Goal: Task Accomplishment & Management: Use online tool/utility

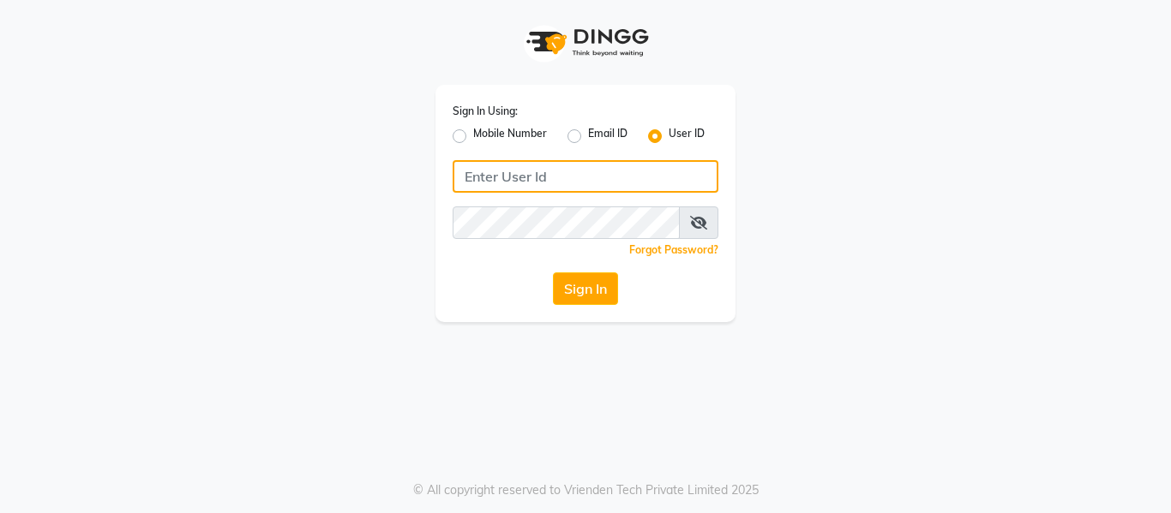
click at [572, 173] on input "Username" at bounding box center [586, 176] width 266 height 33
click at [571, 173] on input "s" at bounding box center [586, 176] width 266 height 33
click at [571, 174] on input "sh" at bounding box center [586, 176] width 266 height 33
type input "shivaji@123"
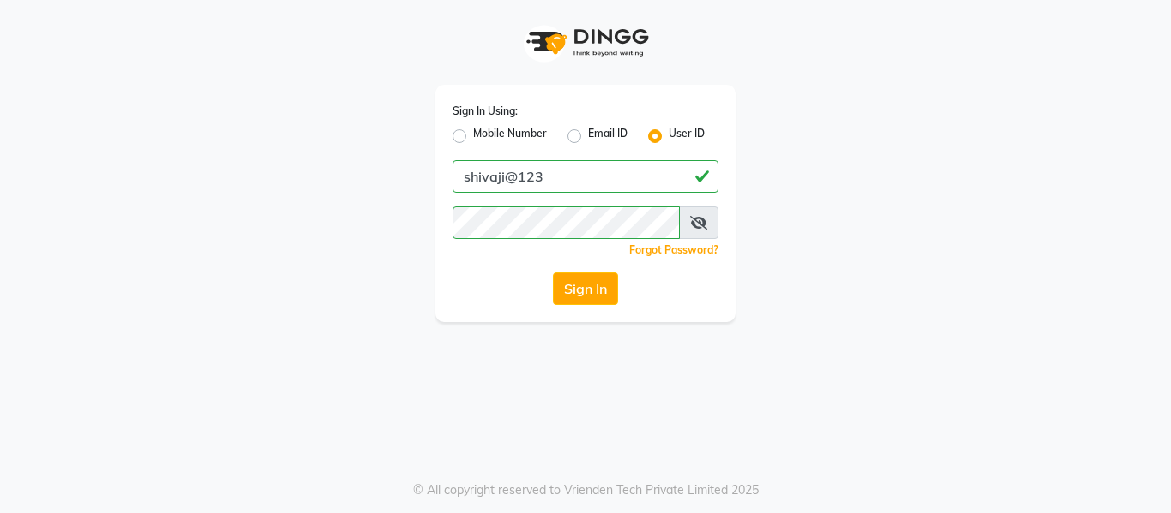
click at [700, 221] on icon at bounding box center [698, 223] width 17 height 14
click at [572, 286] on button "Sign In" at bounding box center [585, 289] width 65 height 33
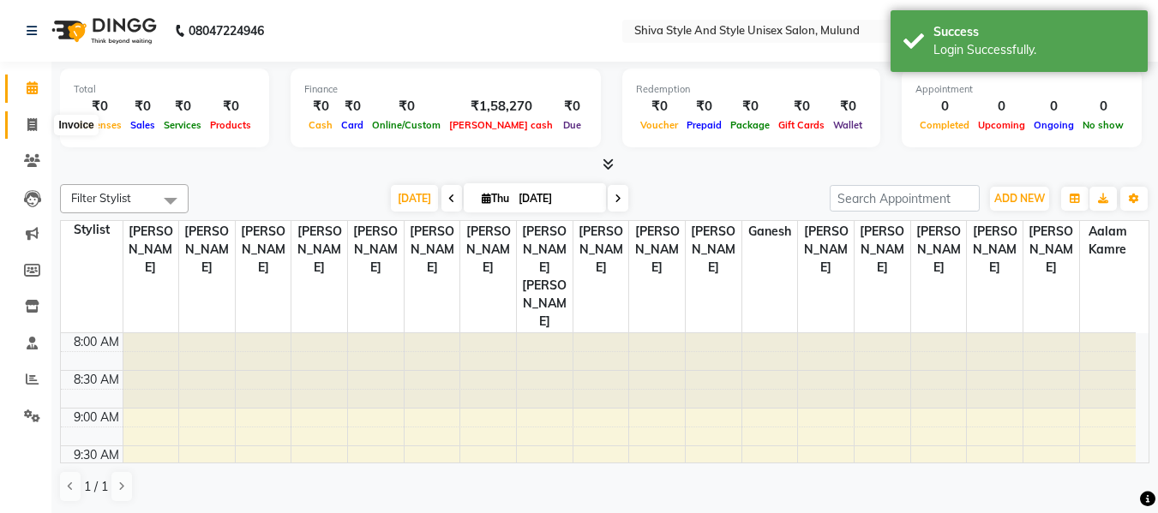
click at [30, 119] on icon at bounding box center [31, 124] width 9 height 13
select select "service"
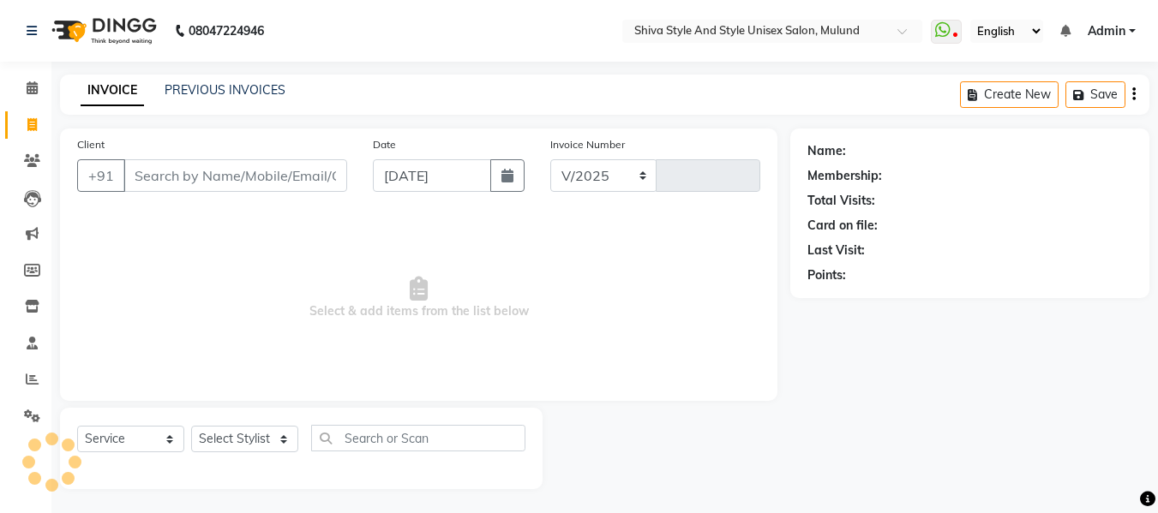
select select "7455"
type input "0290"
click at [32, 306] on icon at bounding box center [32, 306] width 15 height 13
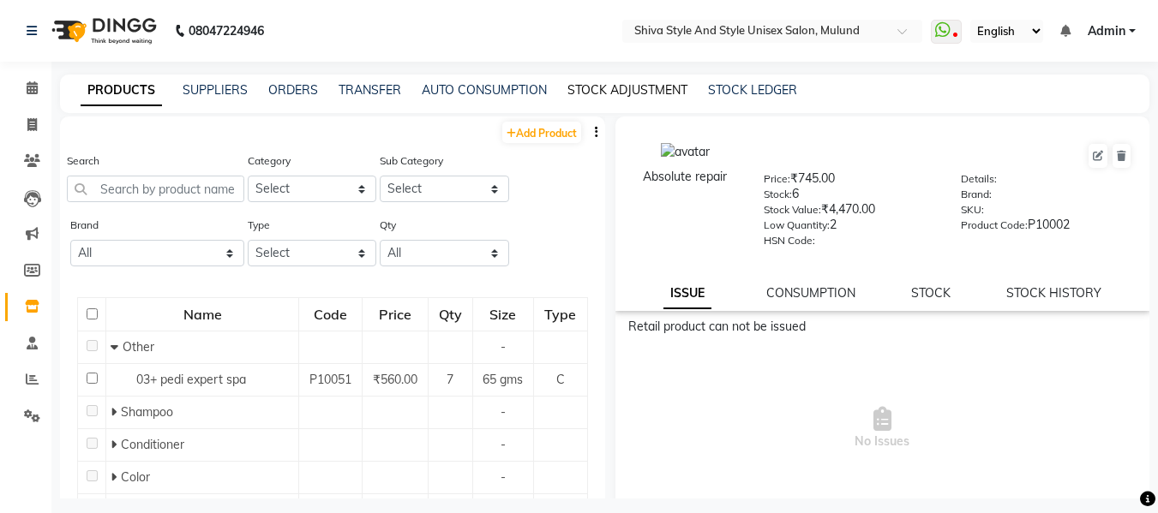
click at [634, 83] on link "STOCK ADJUSTMENT" at bounding box center [627, 89] width 120 height 15
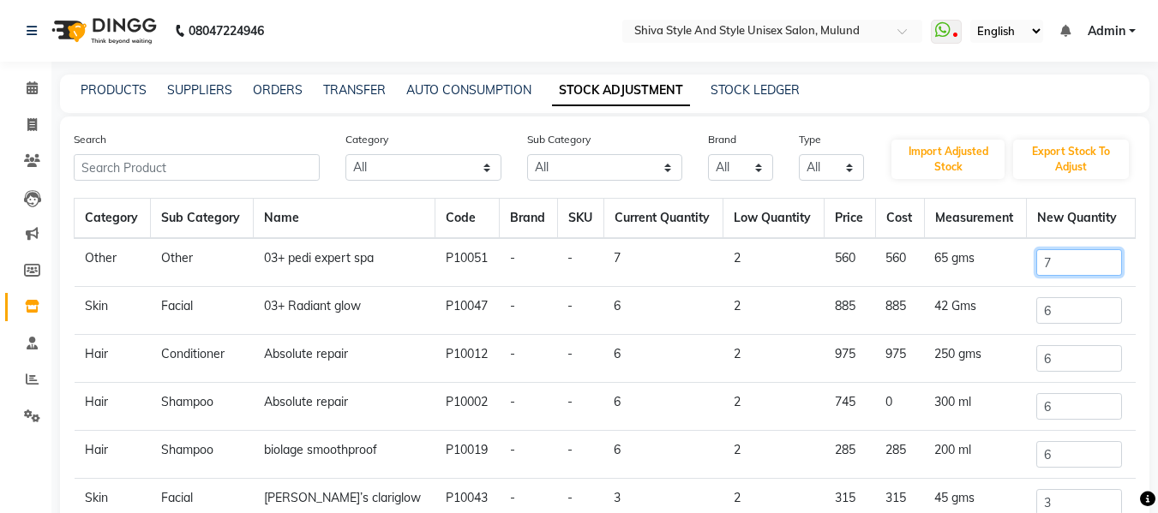
click at [1082, 264] on input "7" at bounding box center [1079, 262] width 86 height 27
click at [567, 154] on select "All Cream Hair Bath & Body Houskeeping Olaplex Salon Use Loreal Retail Shampoo …" at bounding box center [605, 167] width 156 height 27
select select "1306601301"
click at [527, 154] on select "All Cream Hair Bath & Body Houskeeping Olaplex Salon Use Loreal Retail Shampoo …" at bounding box center [605, 167] width 156 height 27
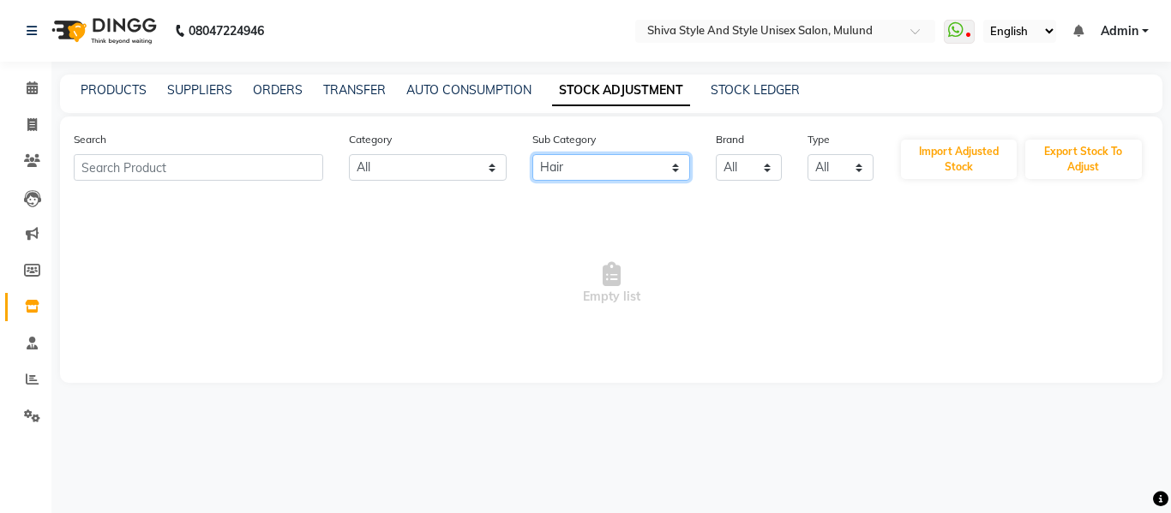
click at [567, 159] on select "All Cream Hair Bath & Body Houskeeping Olaplex Salon Use Loreal Retail Shampoo …" at bounding box center [611, 167] width 158 height 27
click at [532, 154] on select "All Cream Hair Bath & Body Houskeeping Olaplex Salon Use Loreal Retail Shampoo …" at bounding box center [611, 167] width 158 height 27
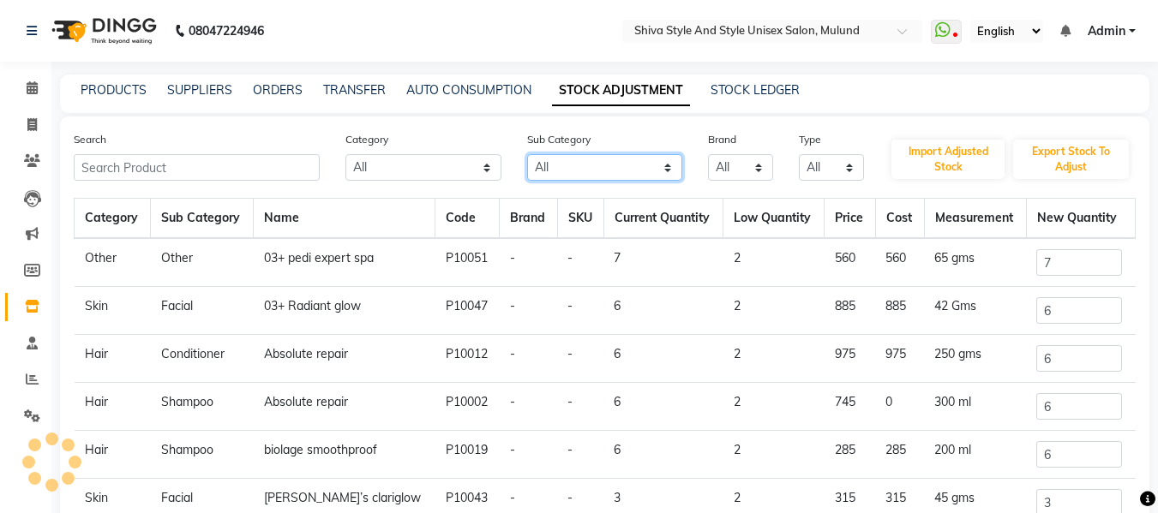
click at [644, 162] on select "All Cream Hair Bath & Body Houskeeping Olaplex Salon Use Loreal Retail Shampoo …" at bounding box center [605, 167] width 156 height 27
select select "1306601301"
click at [527, 154] on select "All Cream Hair Bath & Body Houskeeping Olaplex Salon Use Loreal Retail Shampoo …" at bounding box center [605, 167] width 156 height 27
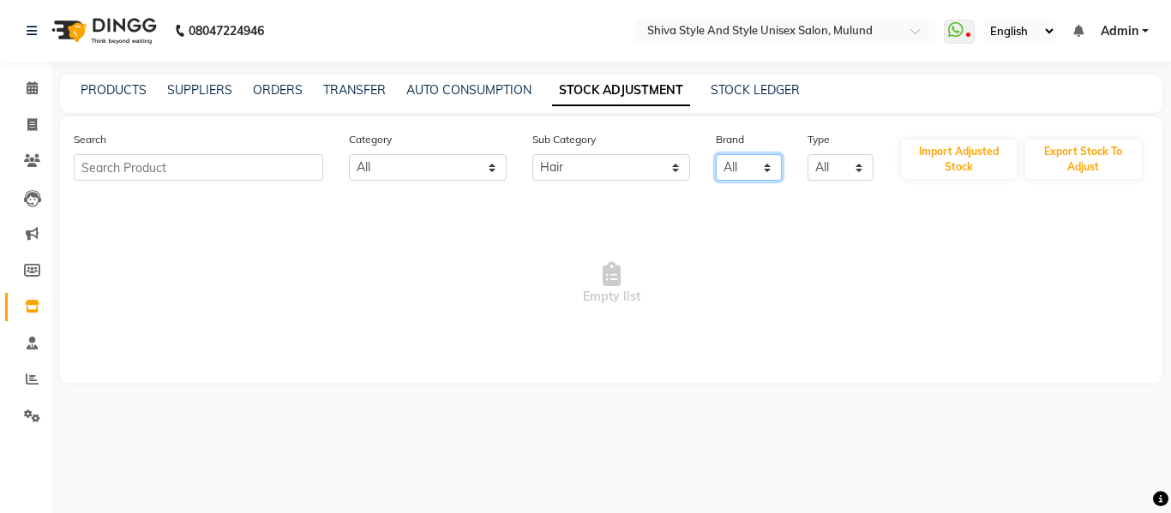
click at [717, 167] on select "All" at bounding box center [749, 167] width 66 height 27
click at [747, 171] on select "All" at bounding box center [749, 167] width 66 height 27
click at [834, 168] on select "All Both Consumable Retail" at bounding box center [840, 167] width 66 height 27
select select "R"
click at [807, 154] on select "All Both Consumable Retail" at bounding box center [840, 167] width 66 height 27
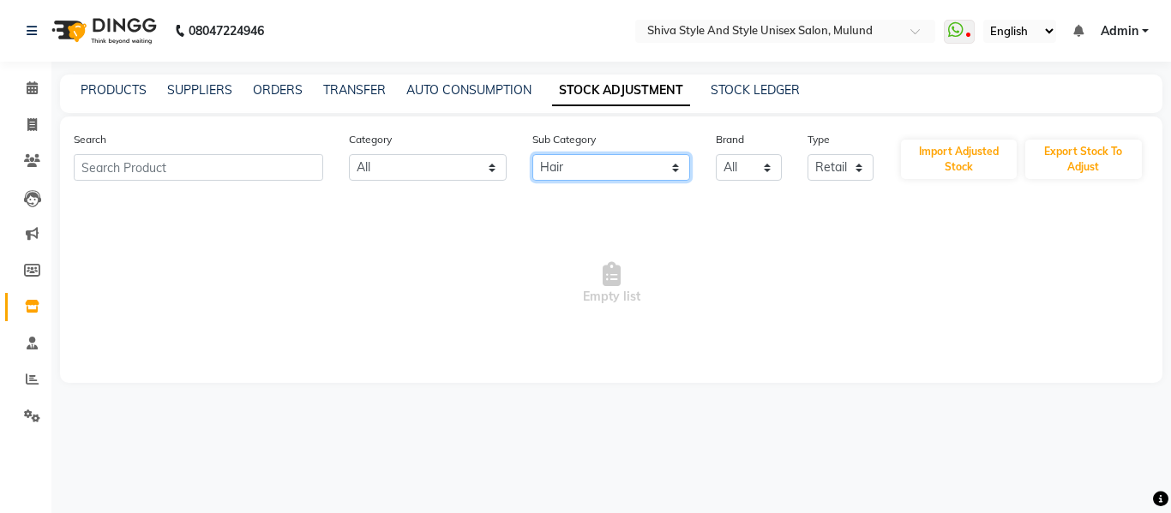
click at [558, 165] on select "All Cream Hair Bath & Body Houskeeping Olaplex Salon Use Loreal Retail Shampoo …" at bounding box center [611, 167] width 158 height 27
select select
click at [532, 154] on select "All Cream Hair Bath & Body Houskeeping Olaplex Salon Use Loreal Retail Shampoo …" at bounding box center [611, 167] width 158 height 27
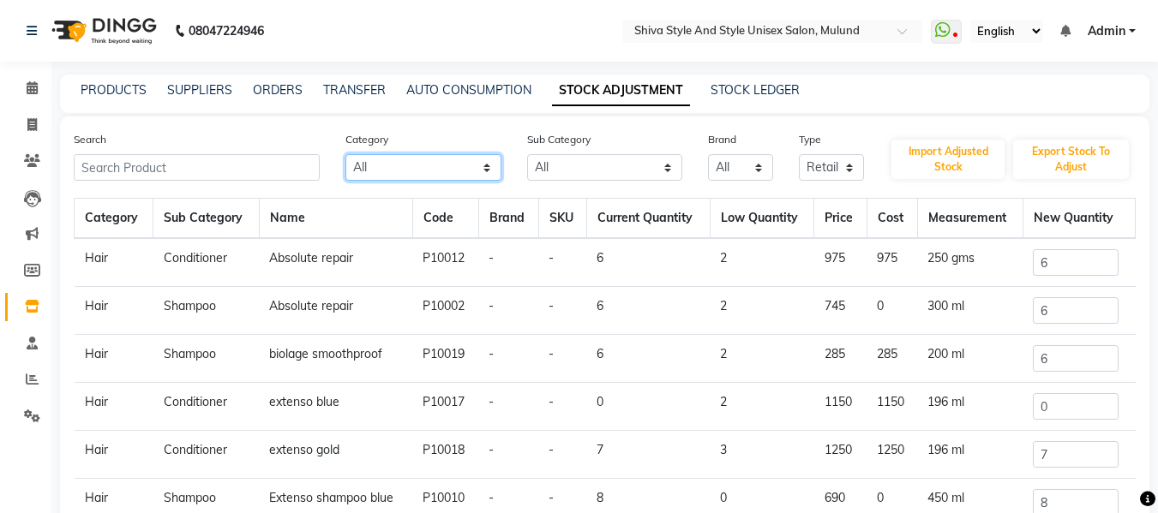
click at [432, 159] on select "All Hair Skin Makeup Personal Care Appliances [PERSON_NAME] Waxing Disposable T…" at bounding box center [423, 167] width 156 height 27
select select "1306601100"
click at [345, 154] on select "All Hair Skin Makeup Personal Care Appliances [PERSON_NAME] Waxing Disposable T…" at bounding box center [423, 167] width 156 height 27
click at [1048, 265] on input "6" at bounding box center [1076, 262] width 86 height 27
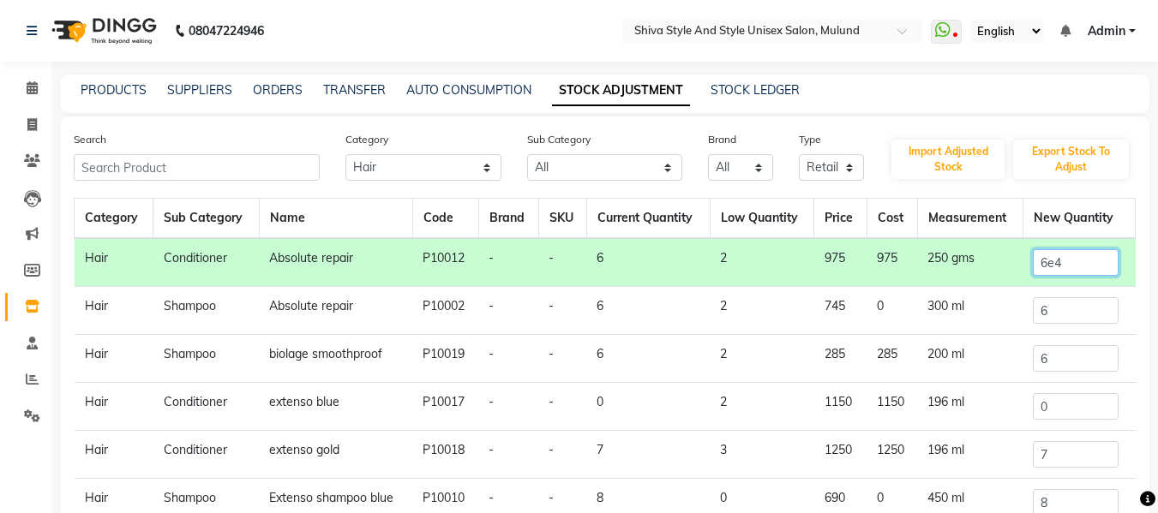
type input "6e4"
